Goal: Find specific page/section: Find specific page/section

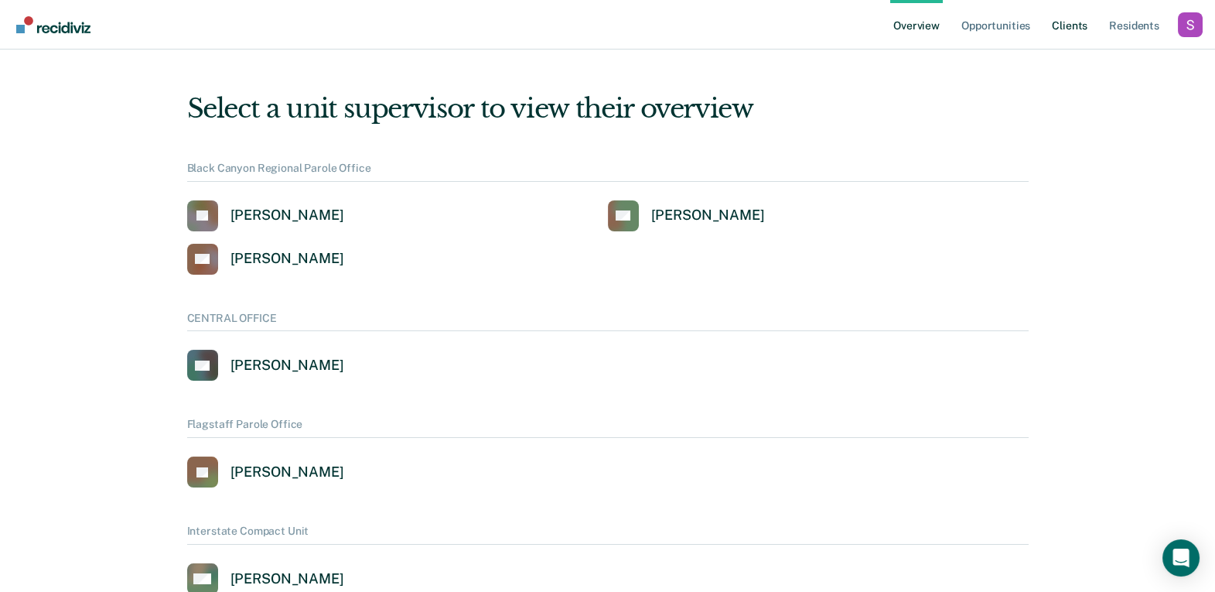
click at [1062, 29] on link "Client s" at bounding box center [1070, 24] width 42 height 49
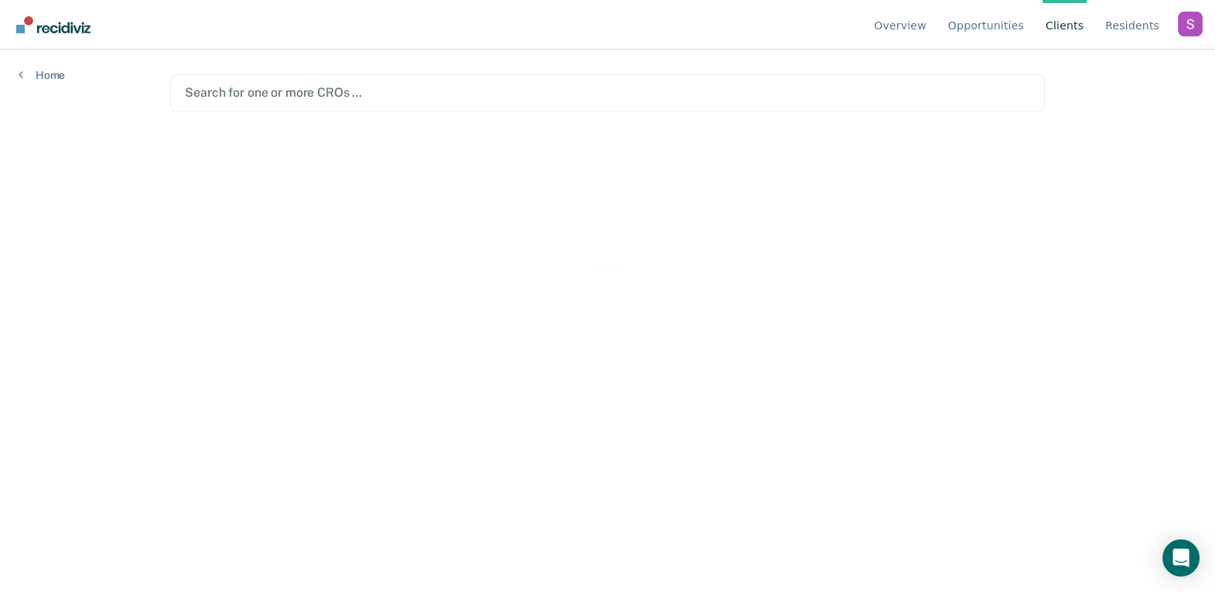
click at [1193, 31] on div "Profile dropdown button" at bounding box center [1190, 24] width 25 height 25
click at [1073, 63] on button "Profile" at bounding box center [1127, 72] width 149 height 25
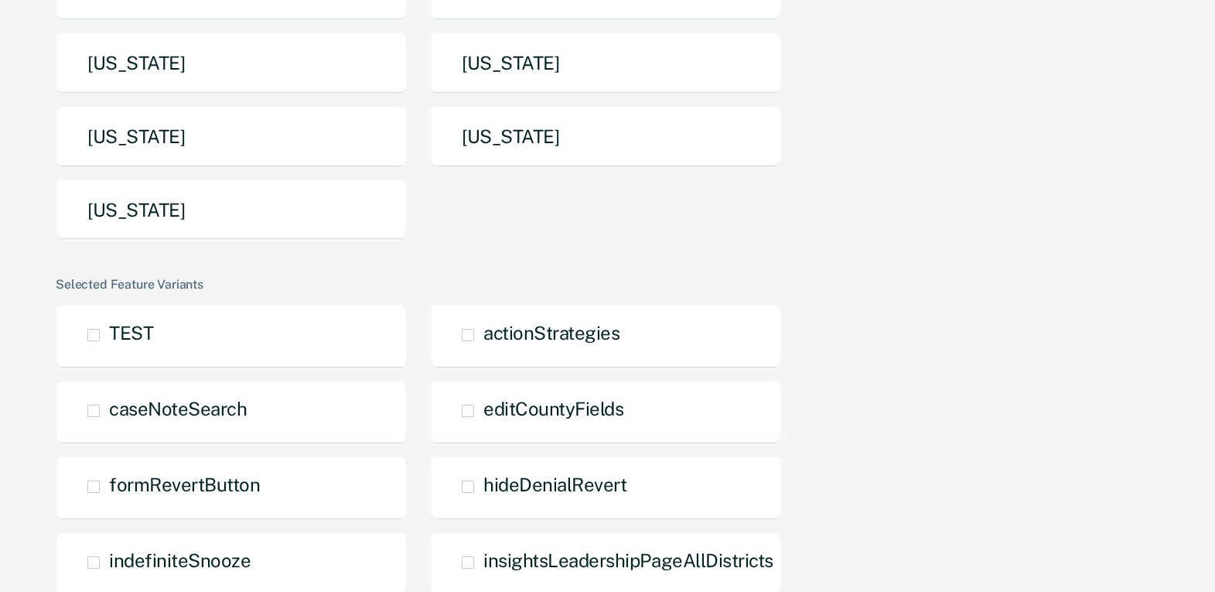
scroll to position [428, 0]
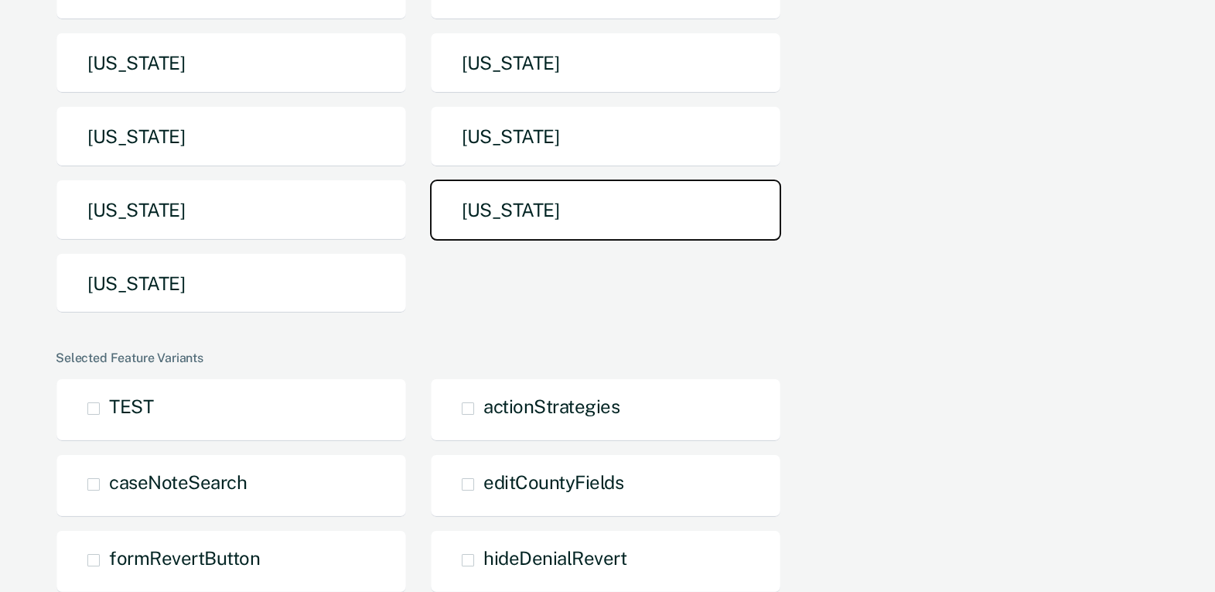
click at [486, 227] on button "[US_STATE]" at bounding box center [605, 209] width 351 height 61
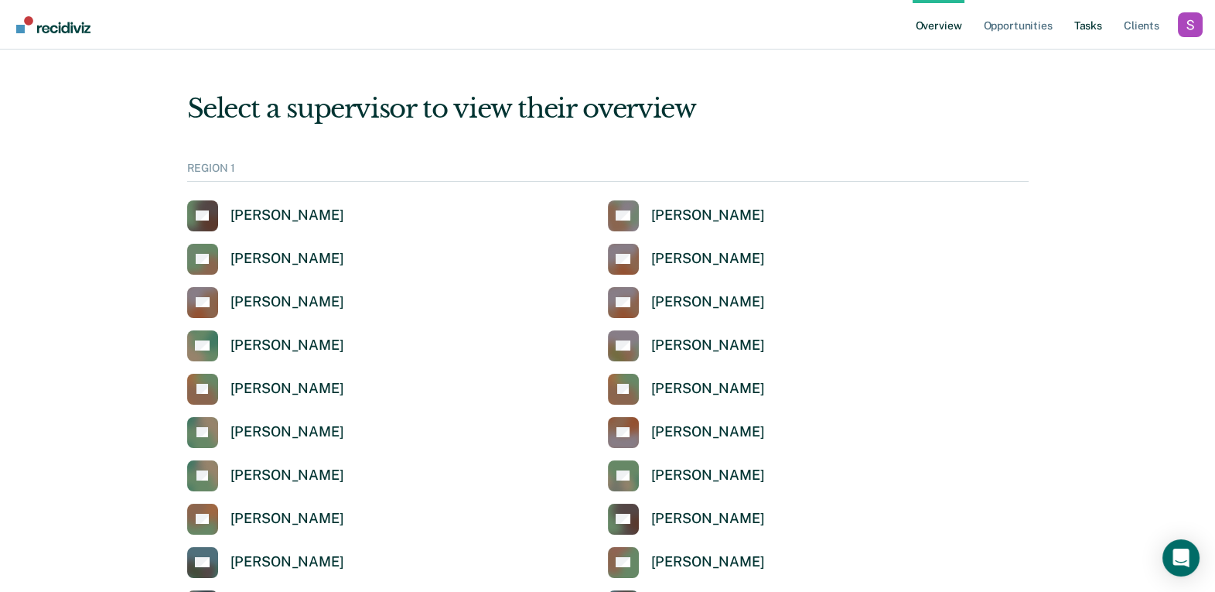
click at [1091, 24] on link "Tasks" at bounding box center [1088, 24] width 34 height 49
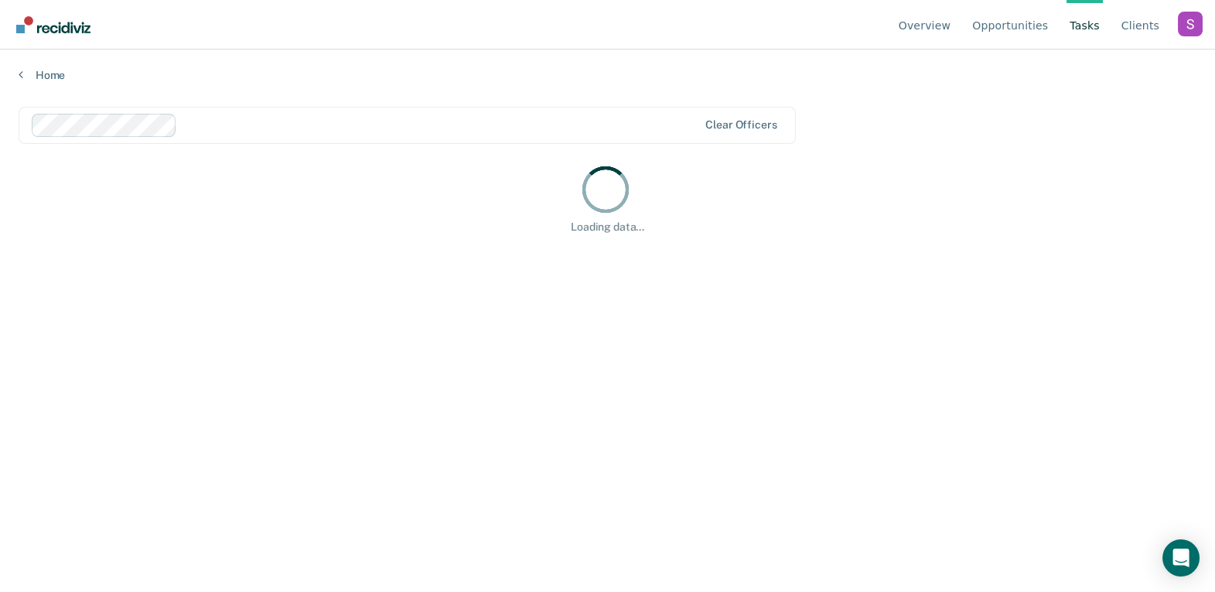
click at [394, 123] on div at bounding box center [440, 125] width 515 height 18
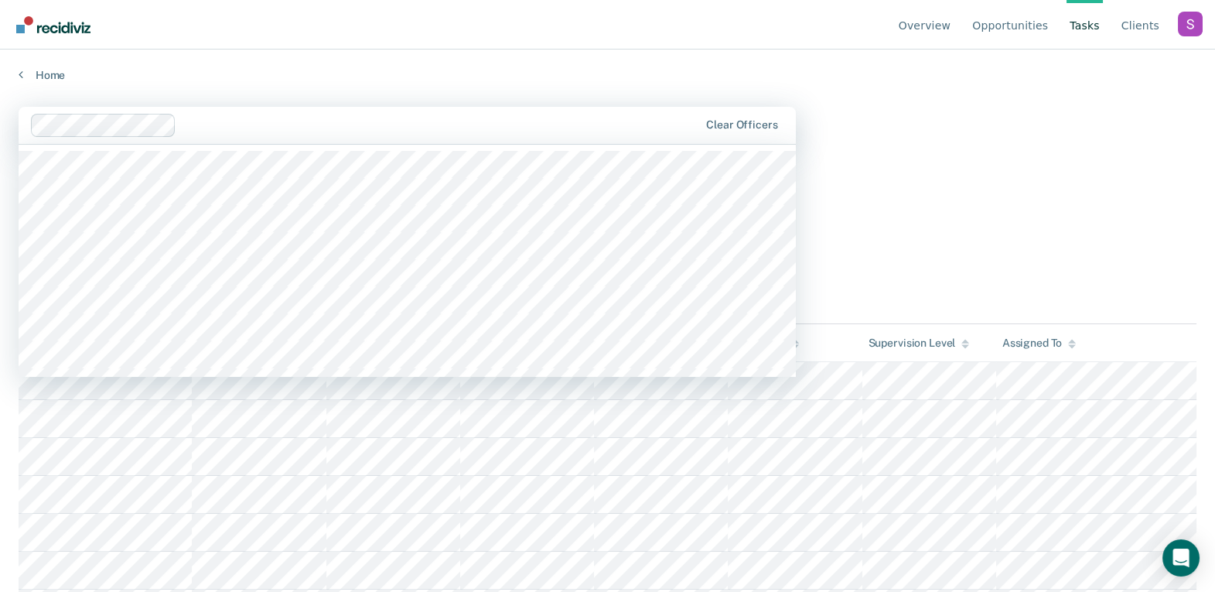
type input "\"
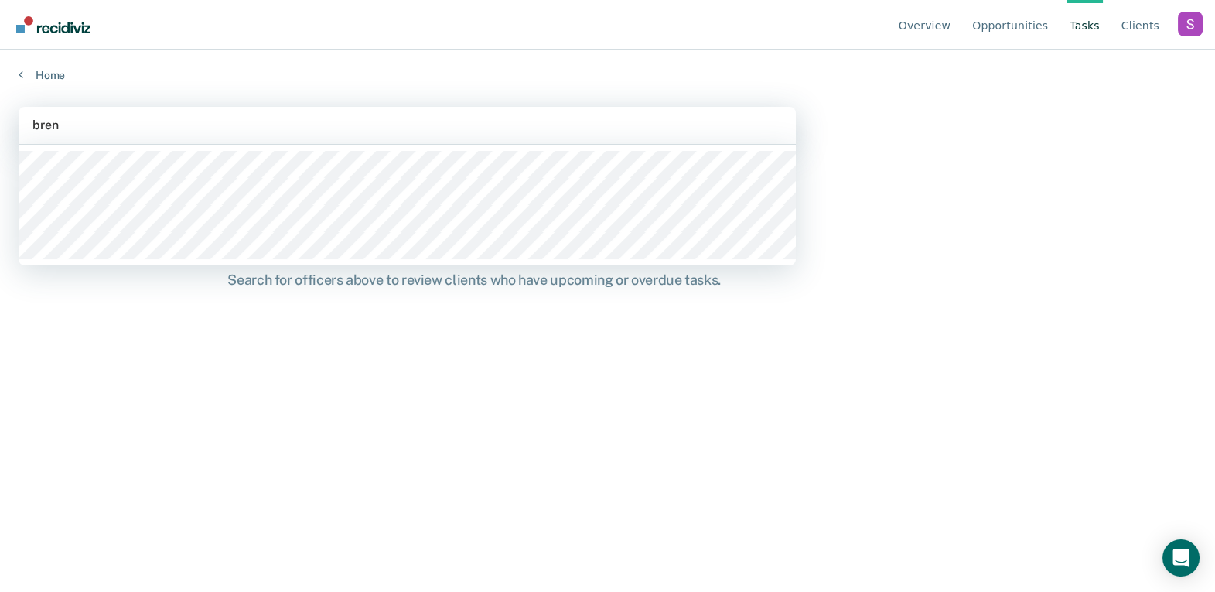
type input "[PERSON_NAME]"
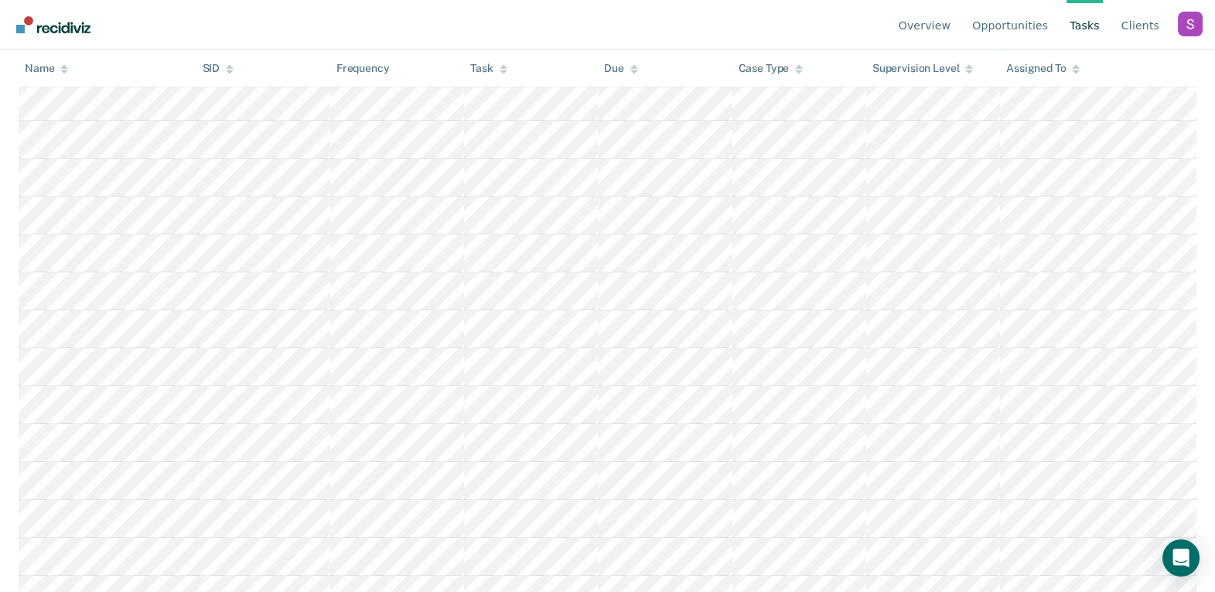
scroll to position [288, 0]
